Goal: Find specific page/section: Find specific page/section

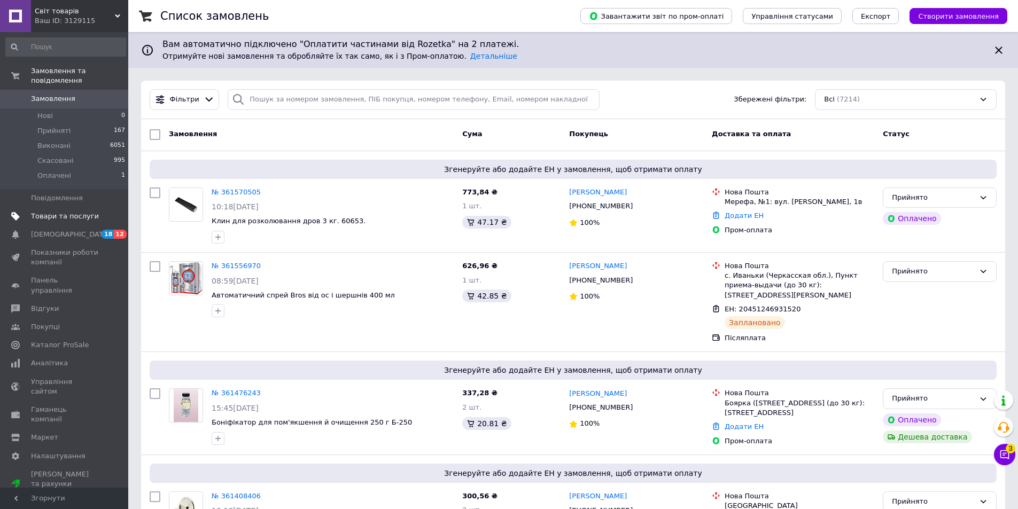
click at [64, 212] on span "Товари та послуги" at bounding box center [65, 217] width 68 height 10
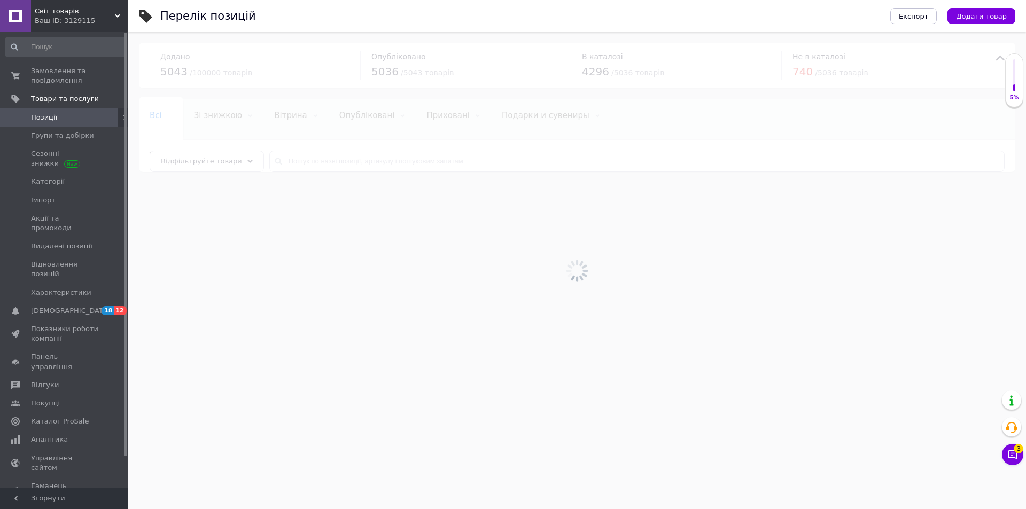
click at [322, 164] on div at bounding box center [577, 270] width 898 height 477
click at [320, 160] on div at bounding box center [577, 270] width 898 height 477
click at [320, 160] on input "text" at bounding box center [637, 161] width 736 height 21
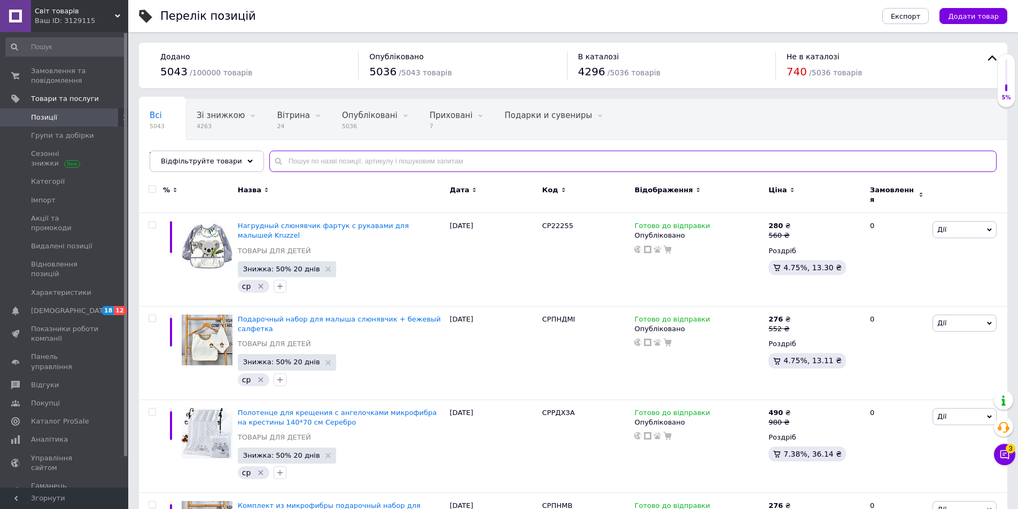
click at [320, 160] on input "text" at bounding box center [633, 161] width 728 height 21
paste input "5904517326392"
type input "5904517326392"
